Goal: Navigation & Orientation: Find specific page/section

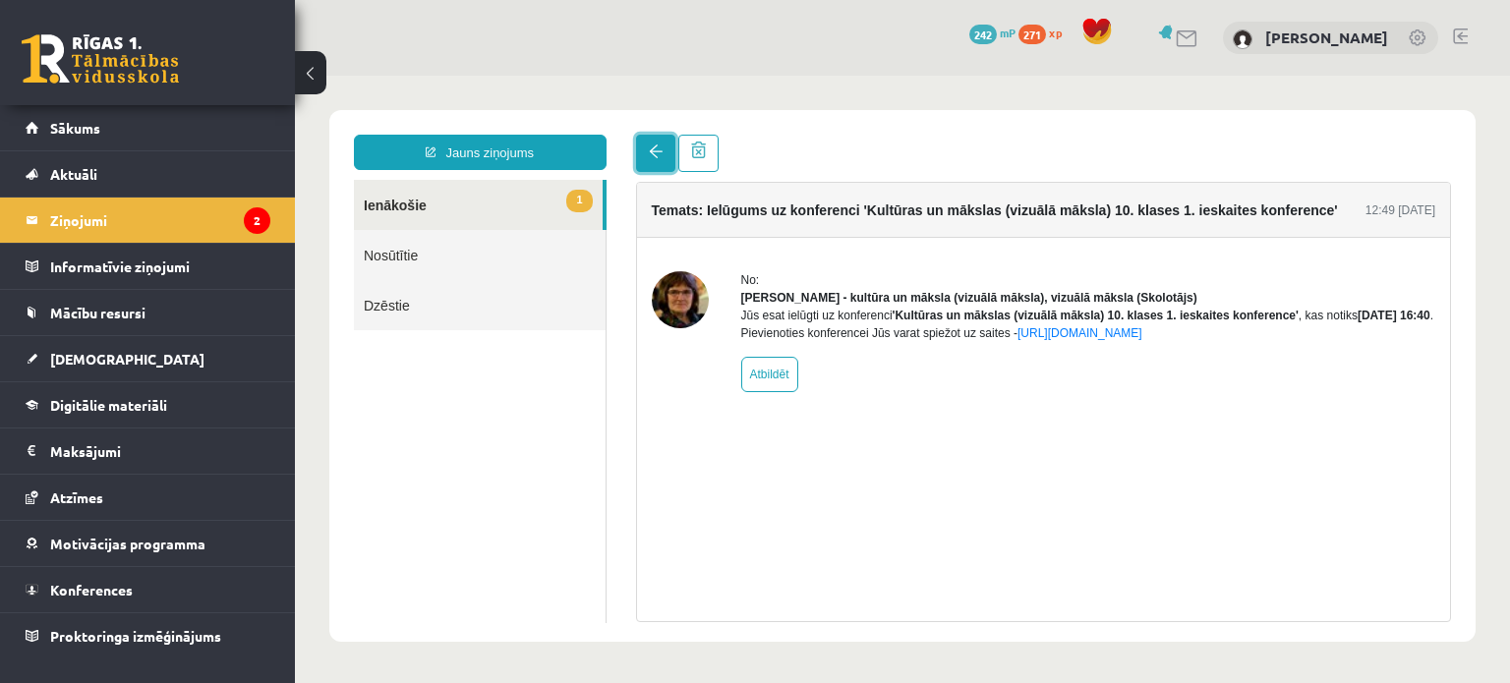
click at [653, 146] on span at bounding box center [656, 151] width 14 height 14
click at [125, 109] on link "Sākums" at bounding box center [148, 127] width 245 height 45
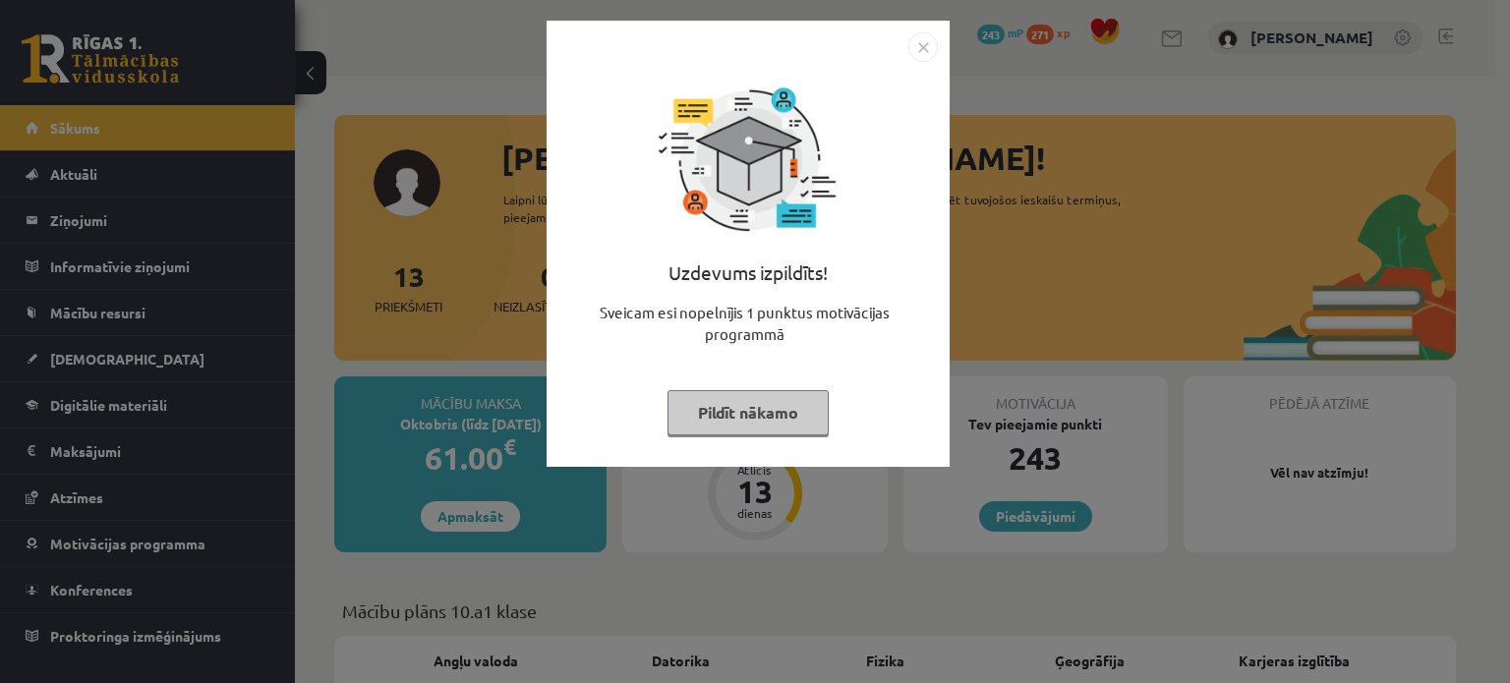
click at [794, 400] on button "Pildīt nākamo" at bounding box center [747, 412] width 161 height 45
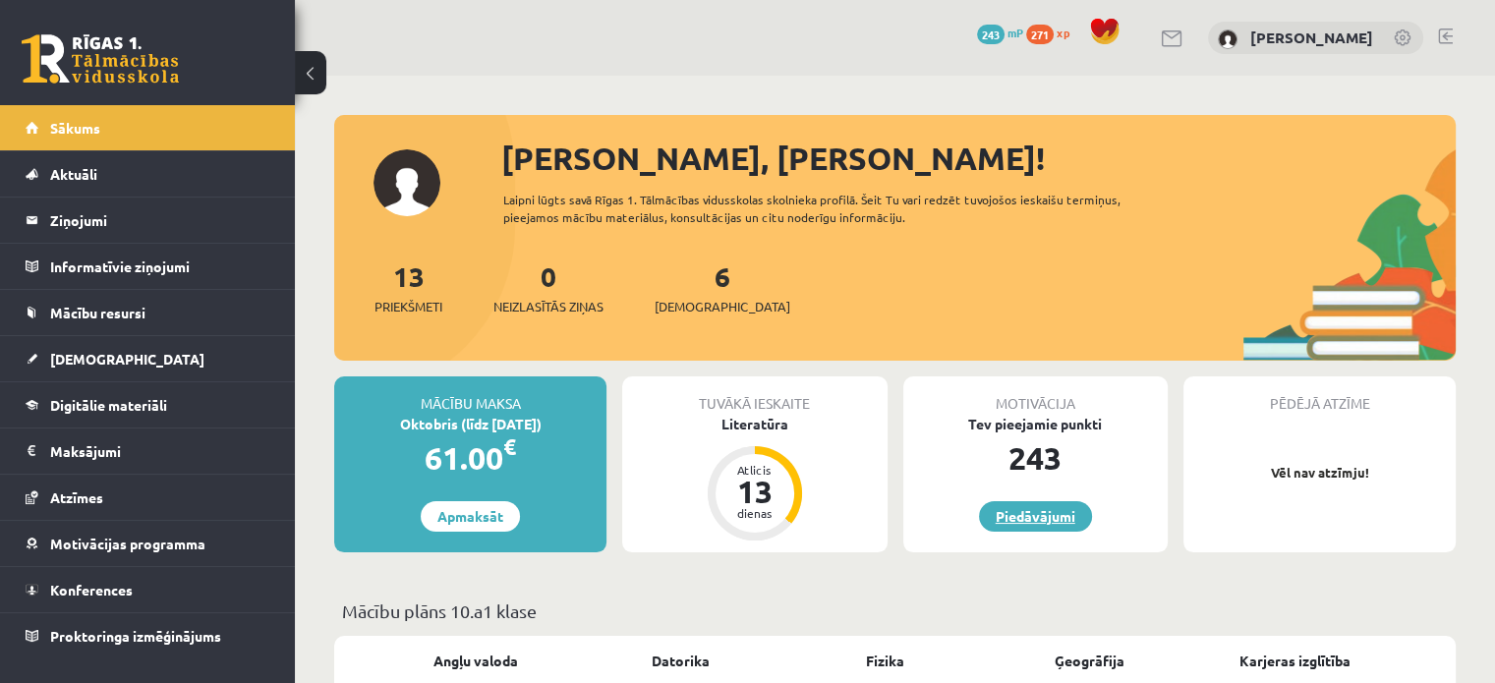
click at [1073, 516] on link "Piedāvājumi" at bounding box center [1035, 516] width 113 height 30
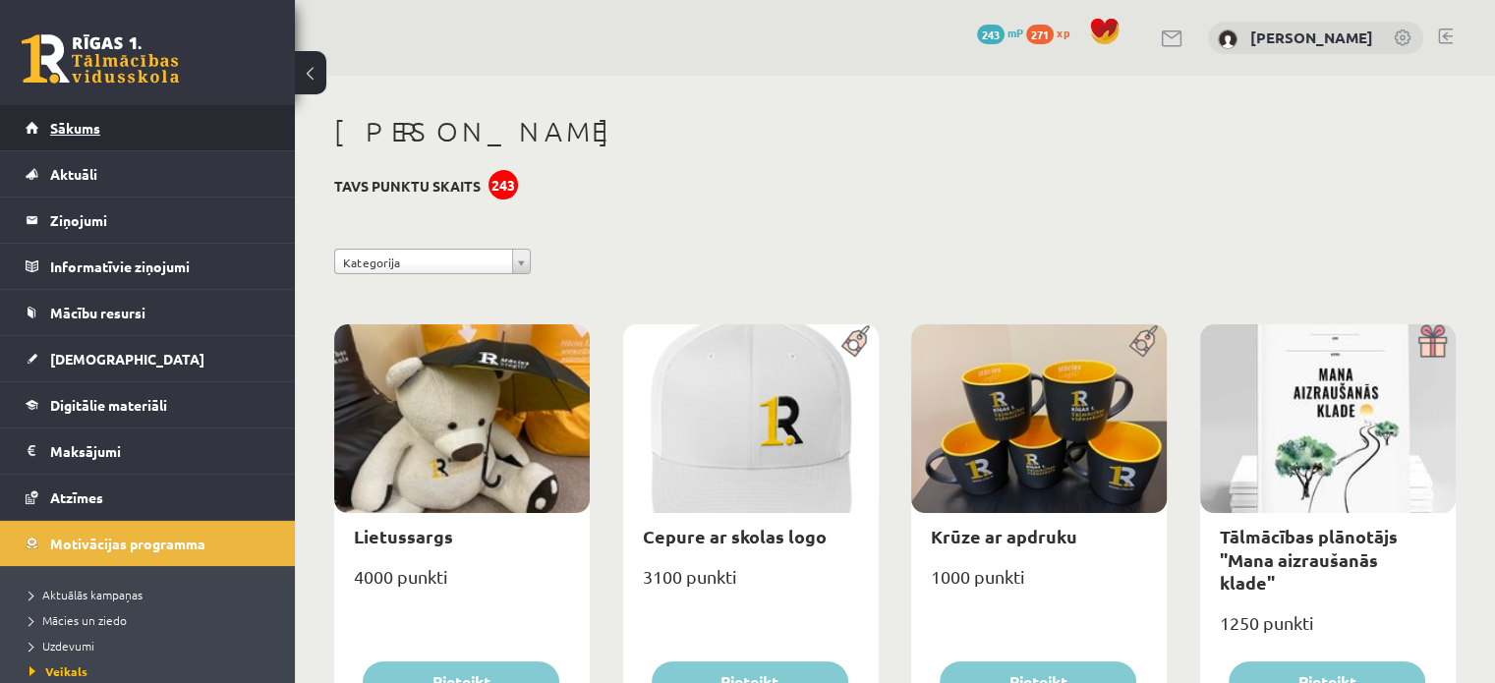
click at [106, 125] on link "Sākums" at bounding box center [148, 127] width 245 height 45
